Goal: Task Accomplishment & Management: Use online tool/utility

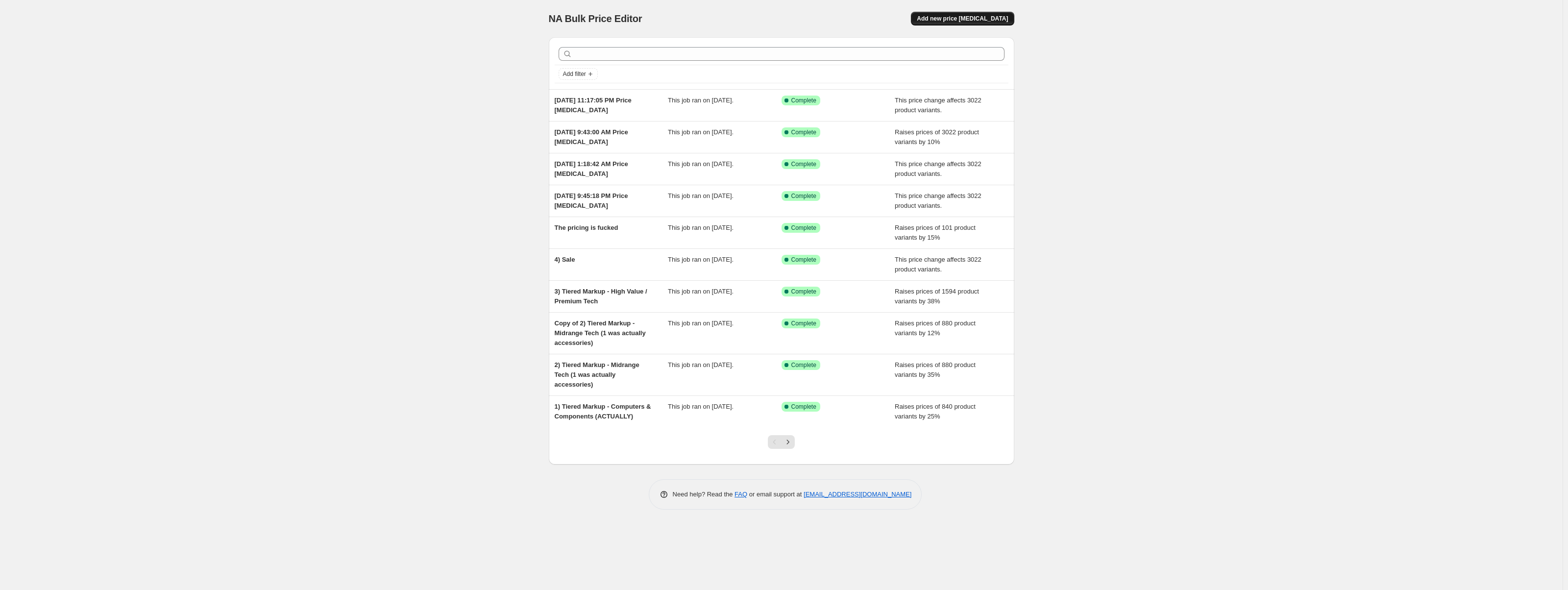
click at [943, 16] on span "Add new price change job" at bounding box center [961, 19] width 91 height 8
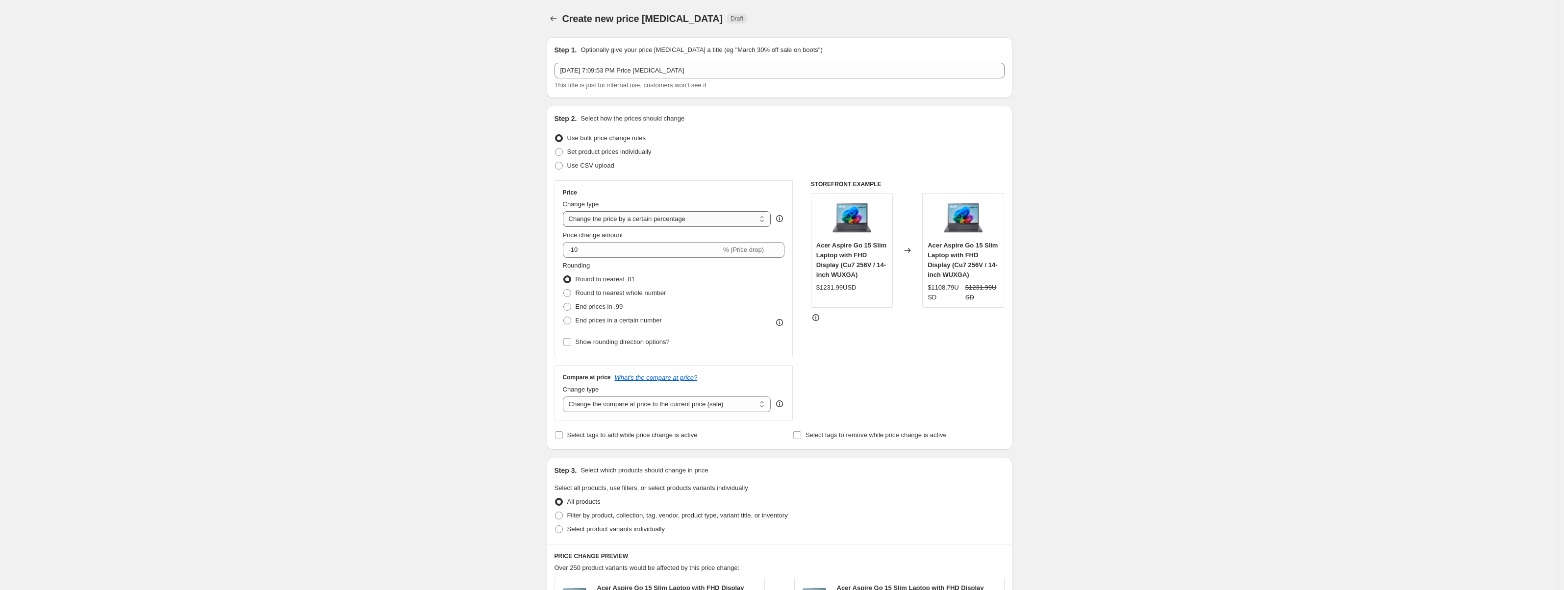
click at [726, 217] on select "Change the price to a certain amount Change the price by a certain amount Chang…" at bounding box center [667, 219] width 208 height 16
select select "no_change"
click at [565, 211] on select "Change the price to a certain amount Change the price by a certain amount Chang…" at bounding box center [667, 219] width 208 height 16
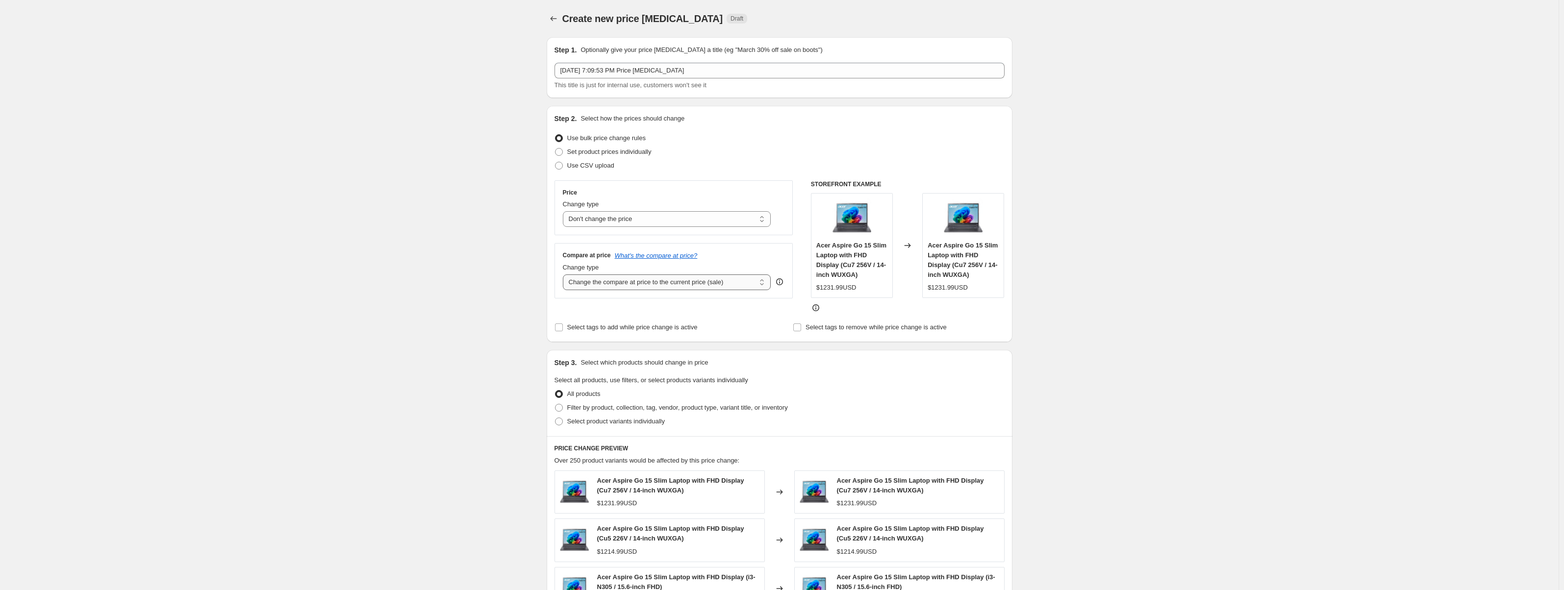
click at [616, 287] on select "Change the compare at price to the current price (sale) Change the compare at p…" at bounding box center [667, 283] width 208 height 16
select select "remove"
click at [565, 275] on select "Change the compare at price to the current price (sale) Change the compare at p…" at bounding box center [667, 283] width 208 height 16
click at [631, 307] on div "Price Change type Change the price to a certain amount Change the price by a ce…" at bounding box center [673, 246] width 239 height 132
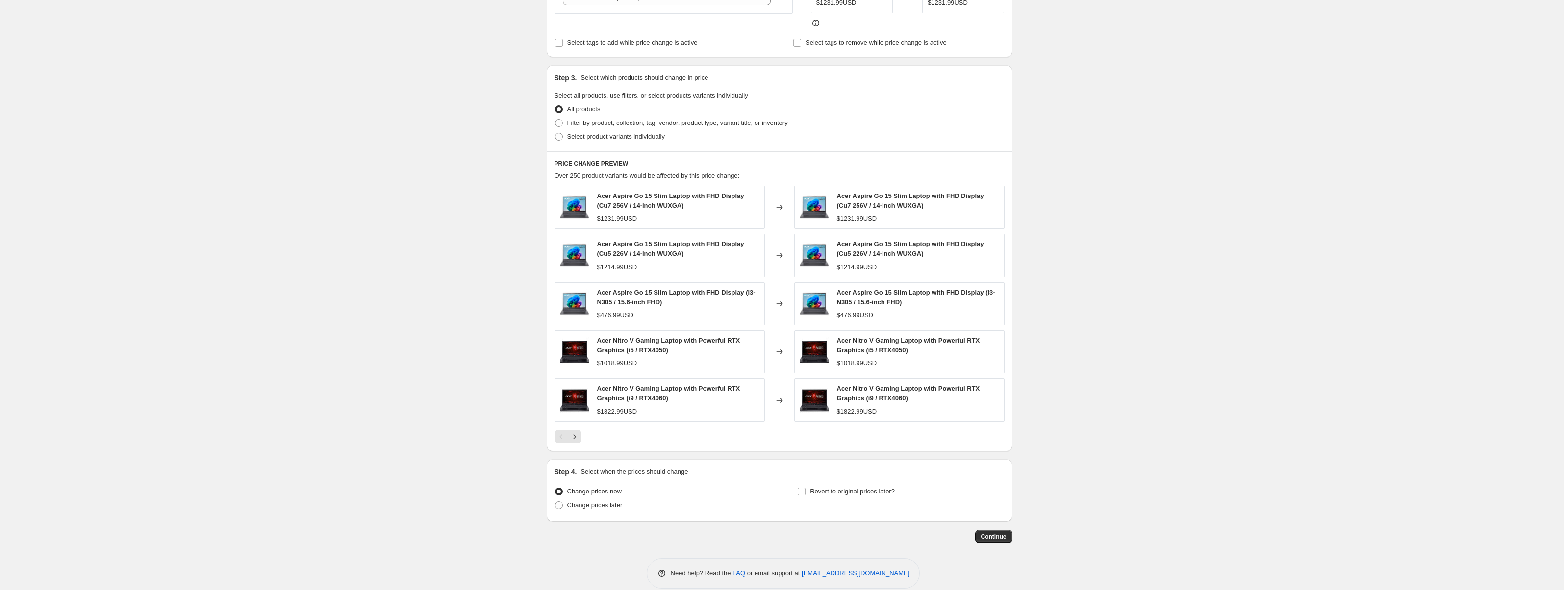
scroll to position [298, 0]
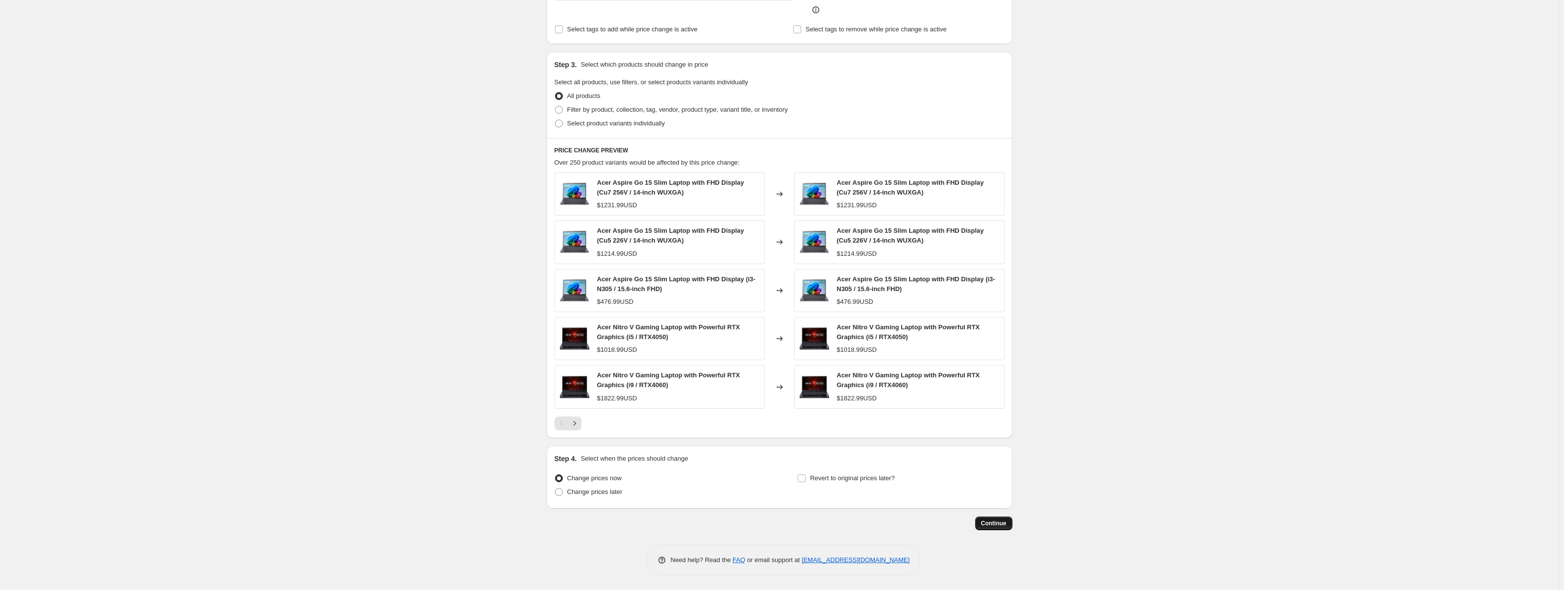
click at [984, 524] on button "Continue" at bounding box center [993, 524] width 37 height 14
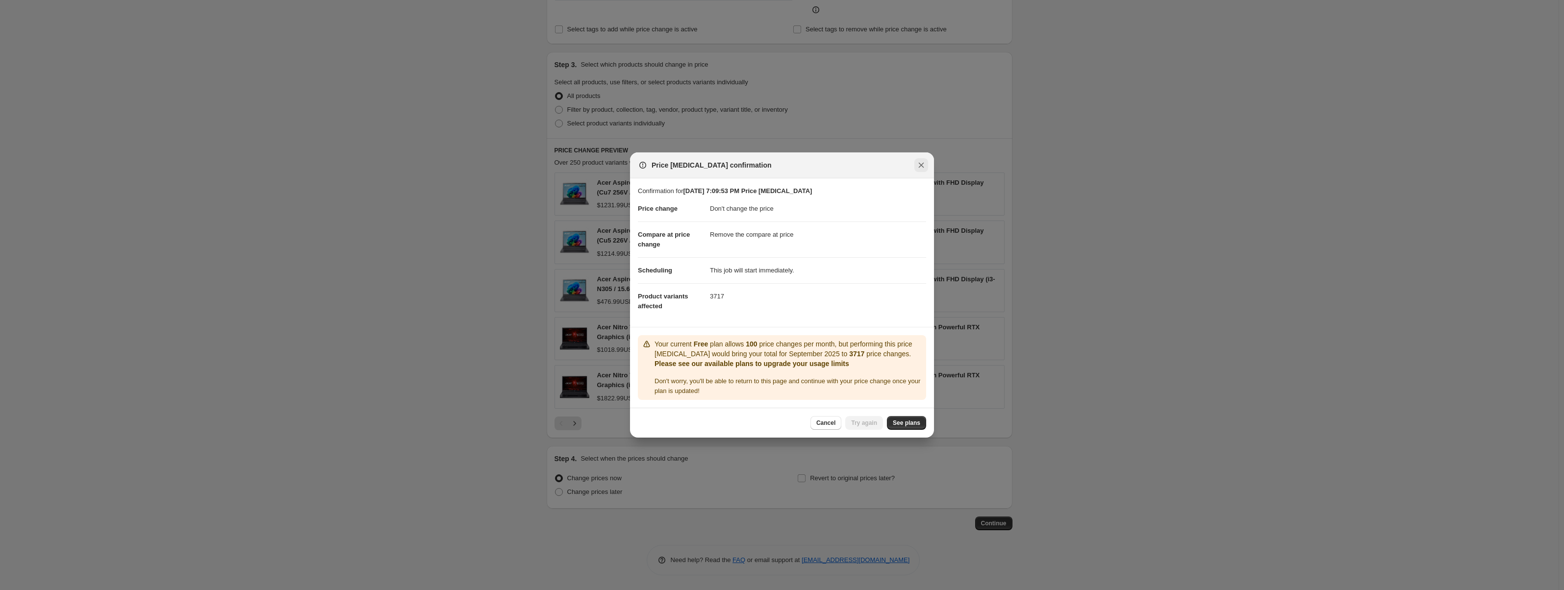
click at [921, 165] on icon "Close" at bounding box center [921, 165] width 5 height 5
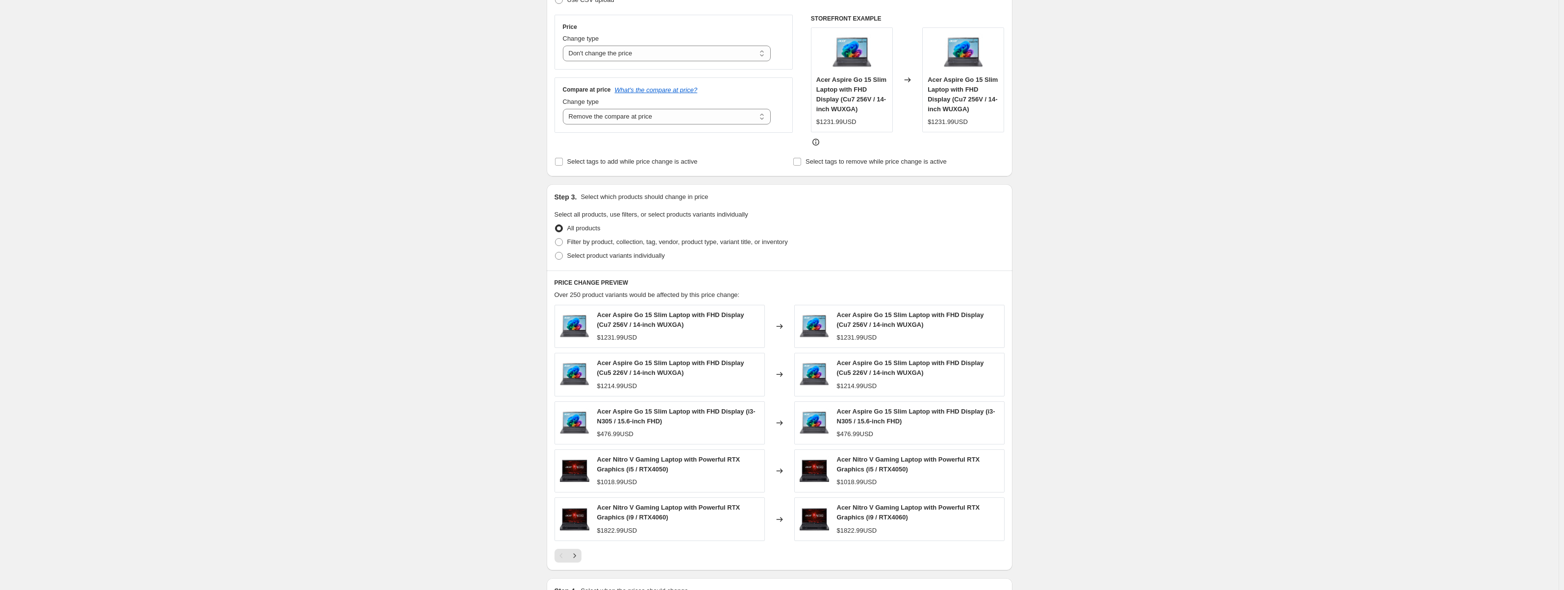
scroll to position [151, 0]
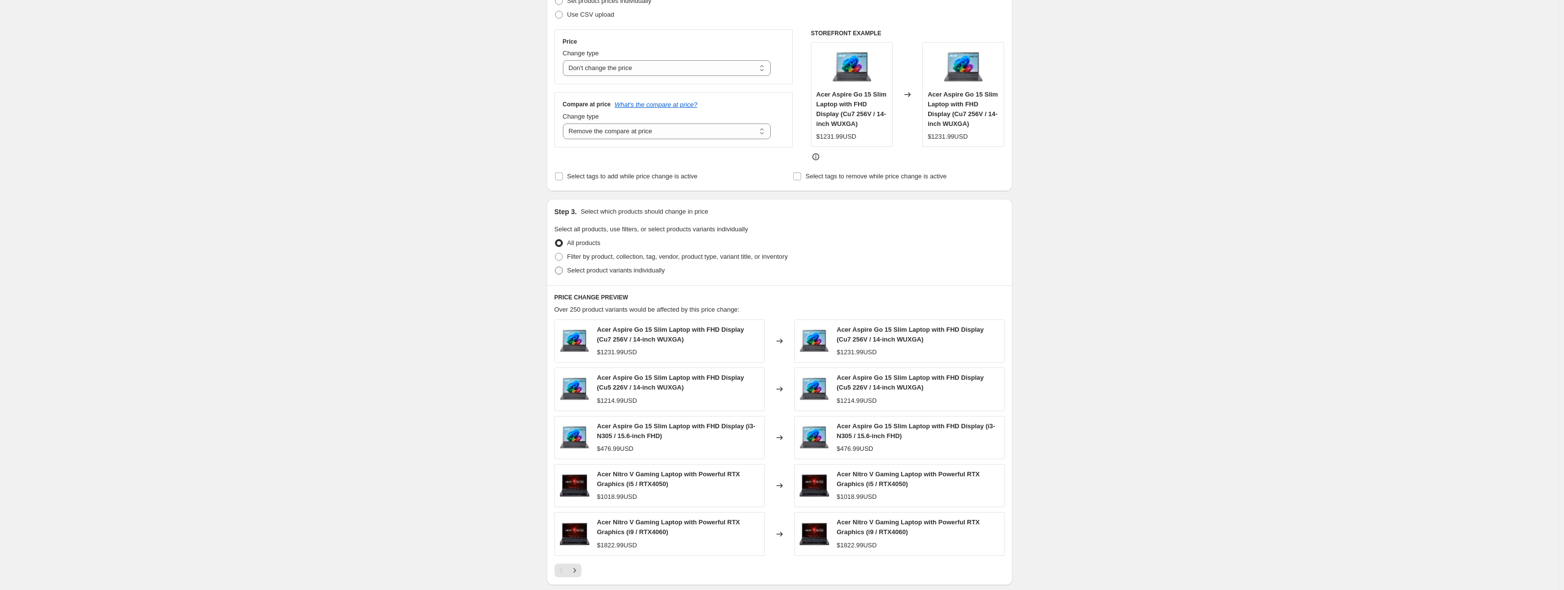
click at [610, 271] on span "Select product variants individually" at bounding box center [616, 270] width 98 height 7
click at [555, 267] on input "Select product variants individually" at bounding box center [555, 267] width 0 height 0
radio input "true"
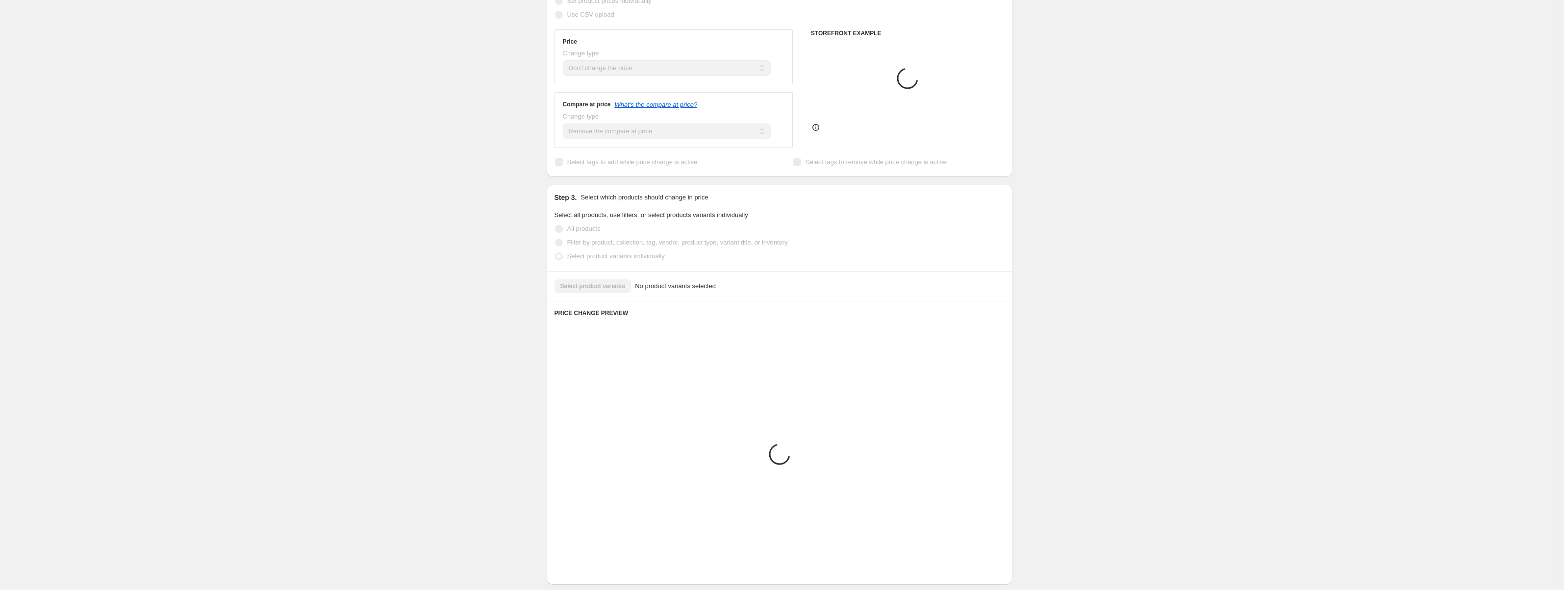
scroll to position [65, 0]
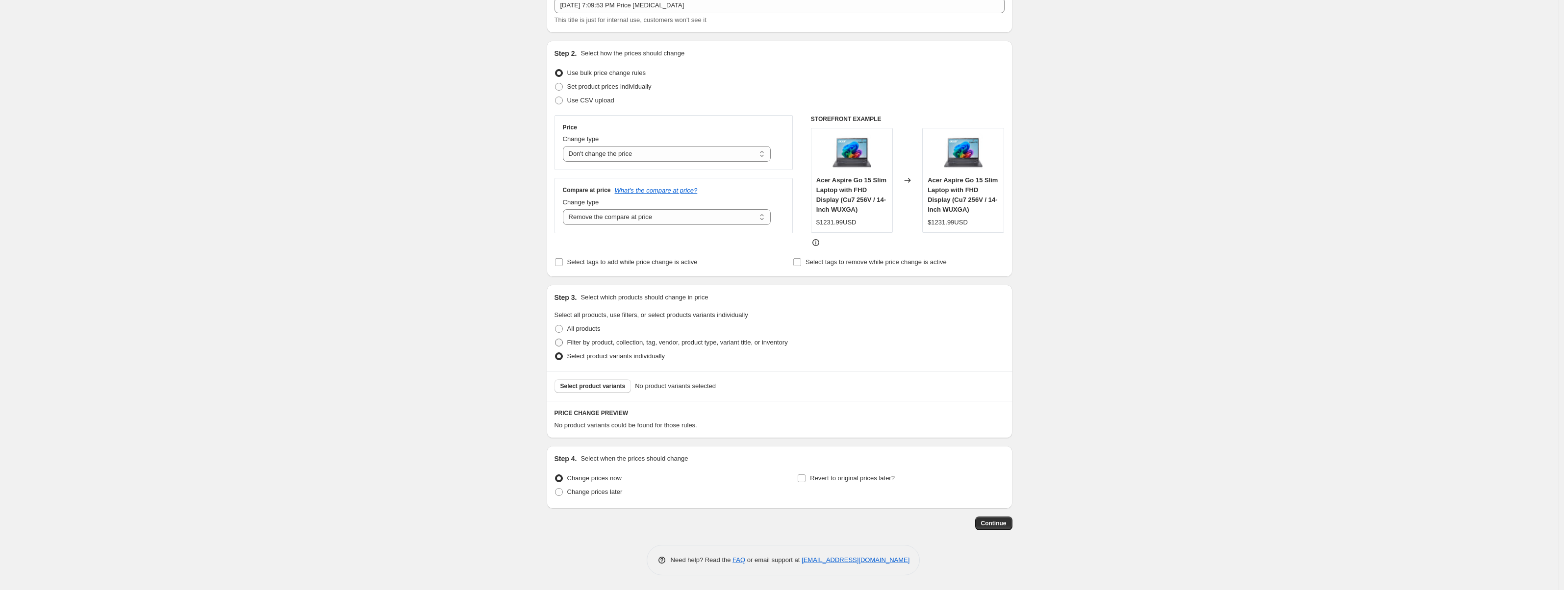
click at [582, 342] on span "Filter by product, collection, tag, vendor, product type, variant title, or inv…" at bounding box center [677, 342] width 221 height 7
click at [555, 339] on input "Filter by product, collection, tag, vendor, product type, variant title, or inv…" at bounding box center [555, 339] width 0 height 0
radio input "true"
